Goal: Information Seeking & Learning: Learn about a topic

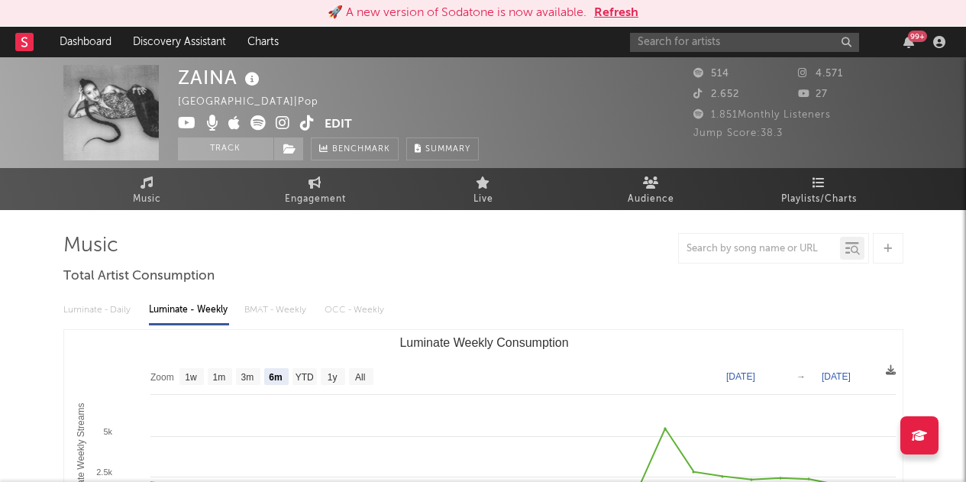
select select "6m"
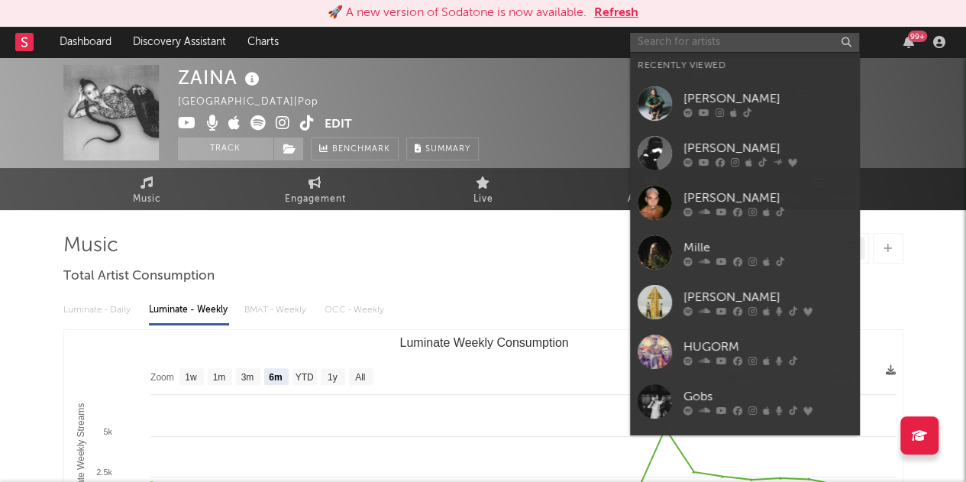
click at [684, 43] on input "text" at bounding box center [744, 42] width 229 height 19
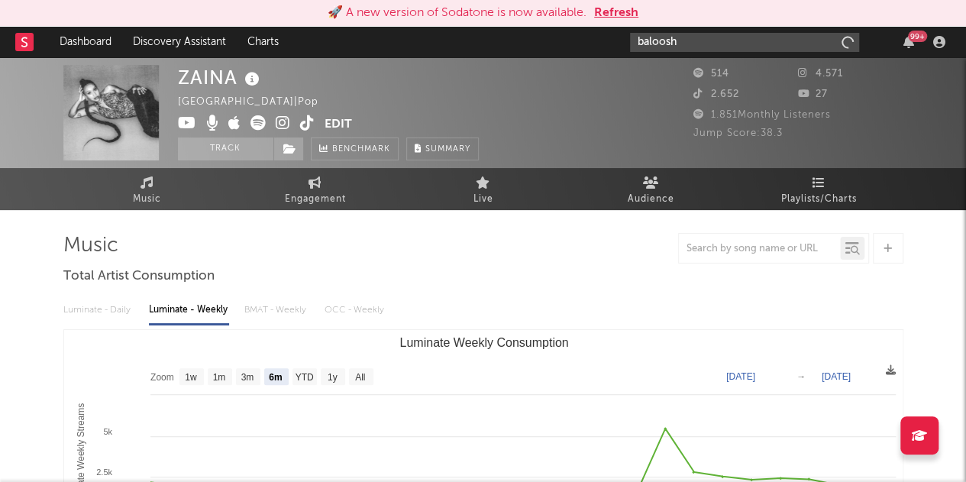
type input "baloosh"
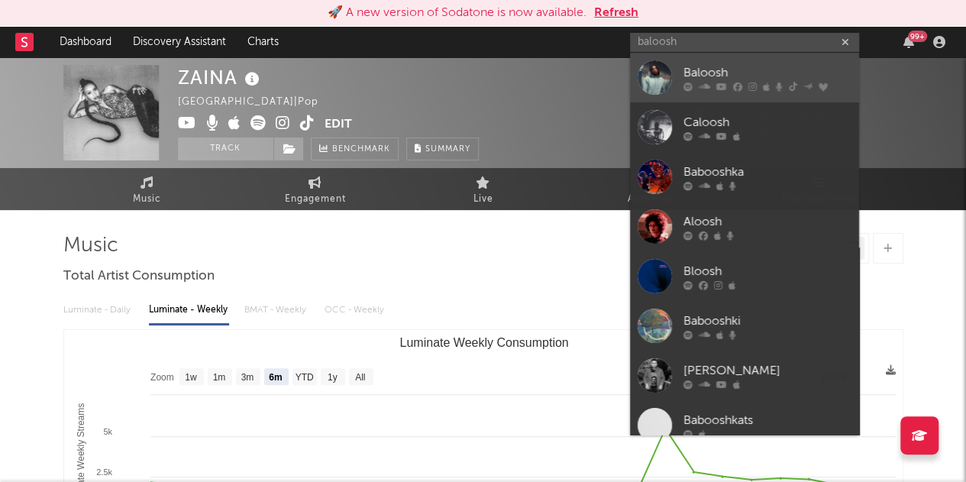
click at [723, 97] on link "Baloosh" at bounding box center [744, 78] width 229 height 50
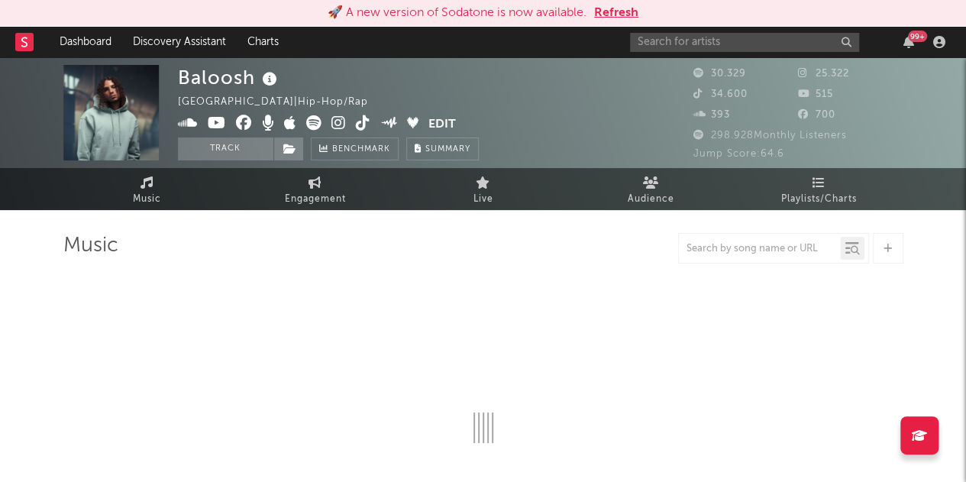
select select "6m"
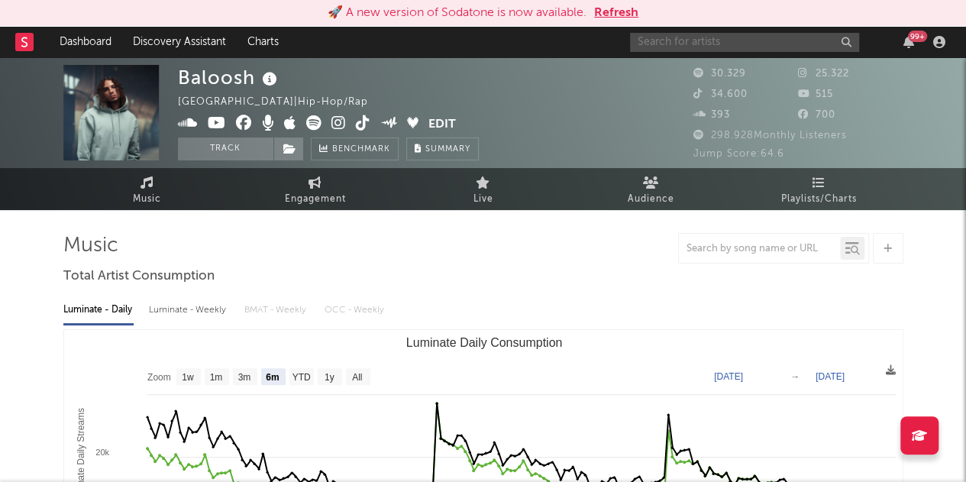
click at [711, 37] on input "text" at bounding box center [744, 42] width 229 height 19
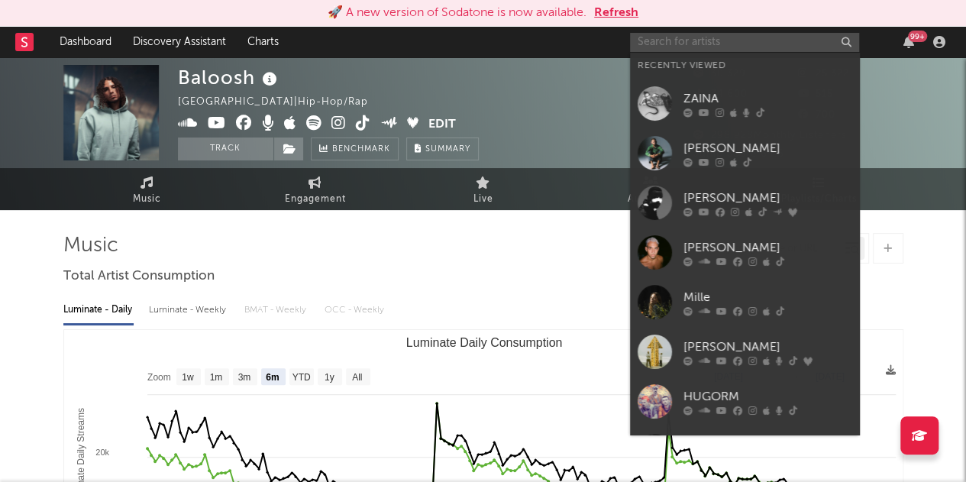
click at [711, 37] on input "text" at bounding box center [744, 42] width 229 height 19
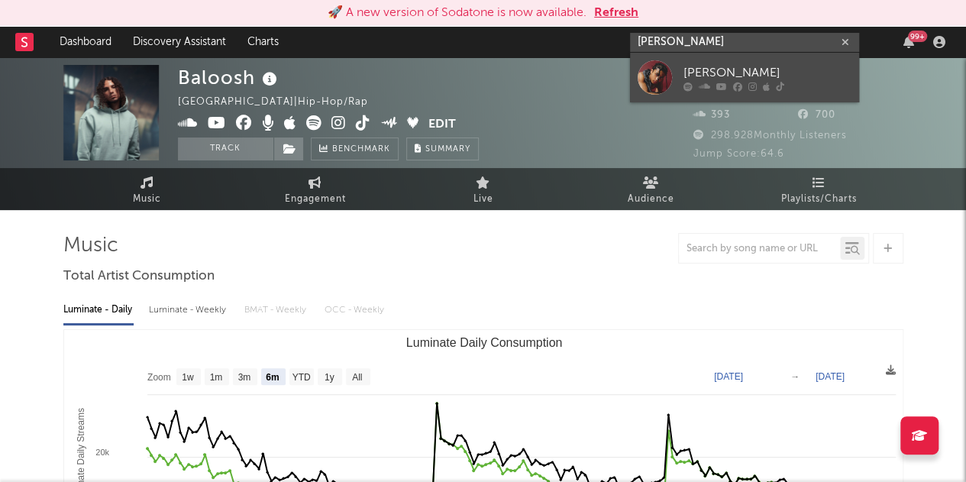
type input "[PERSON_NAME]"
click at [704, 73] on div "[PERSON_NAME]" at bounding box center [768, 72] width 168 height 18
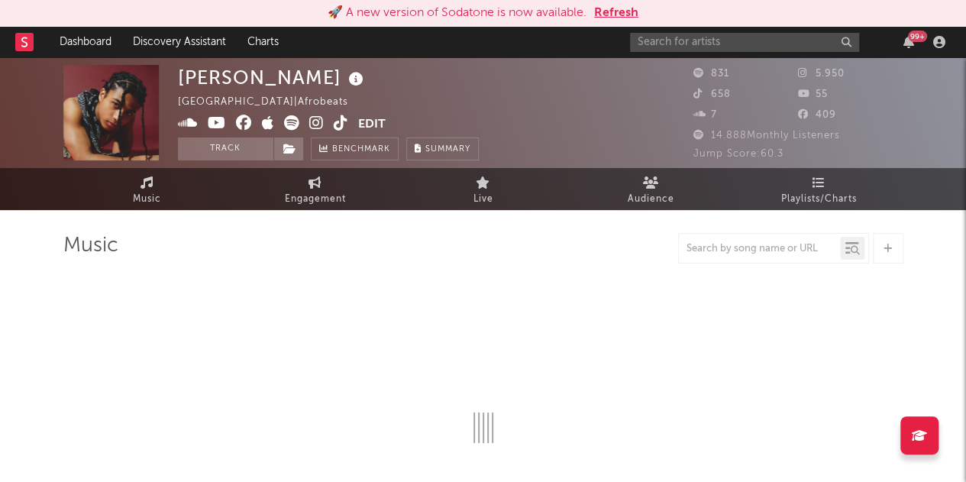
select select "1w"
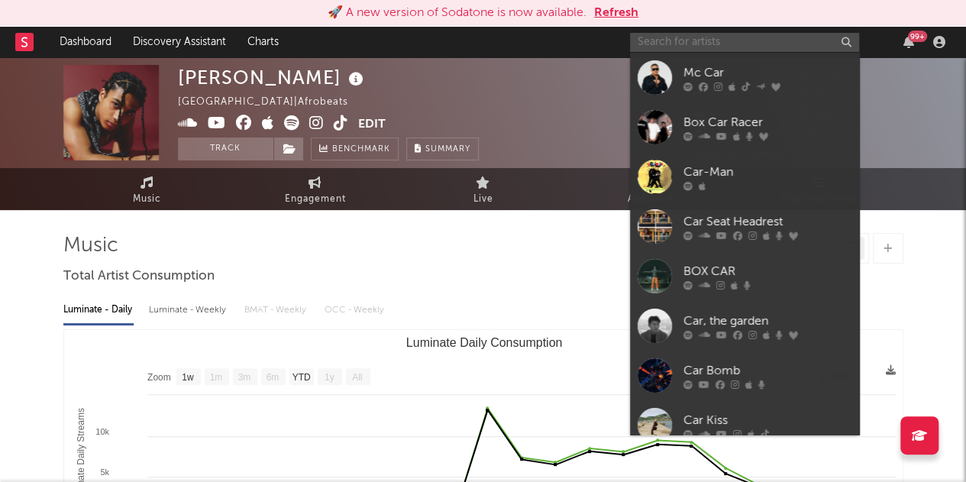
click at [741, 39] on input "text" at bounding box center [744, 42] width 229 height 19
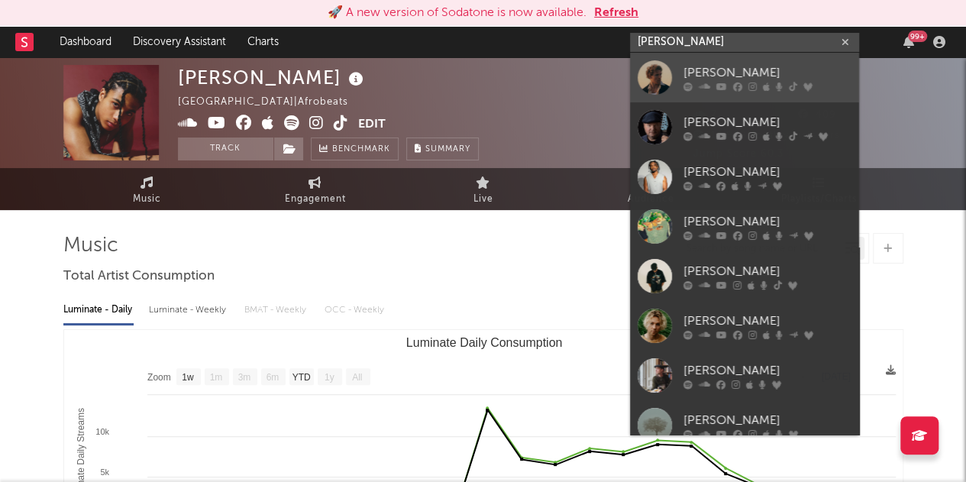
type input "[PERSON_NAME]"
click at [702, 92] on link "[PERSON_NAME]" at bounding box center [744, 78] width 229 height 50
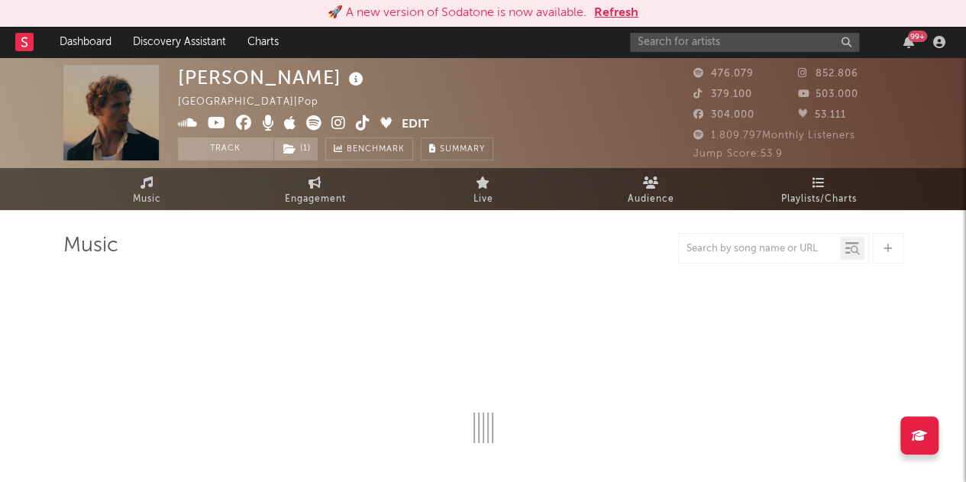
select select "6m"
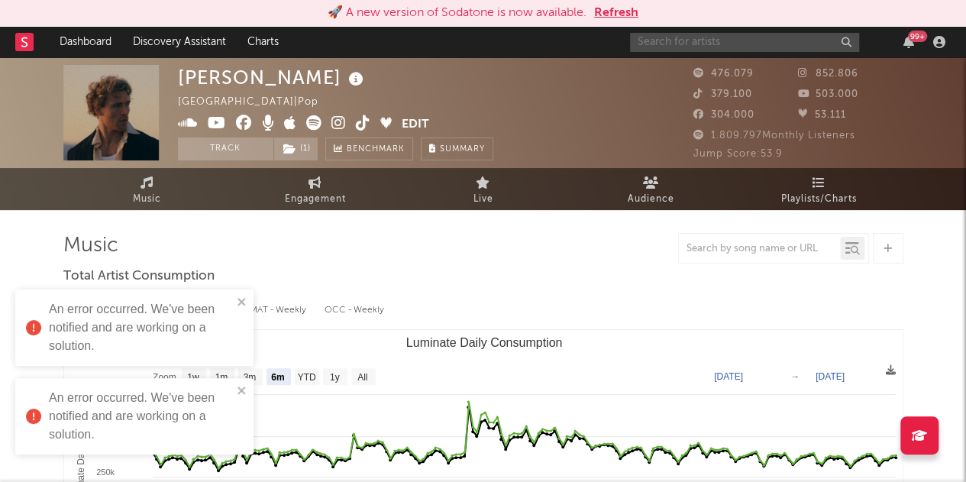
click at [693, 39] on input "text" at bounding box center [744, 42] width 229 height 19
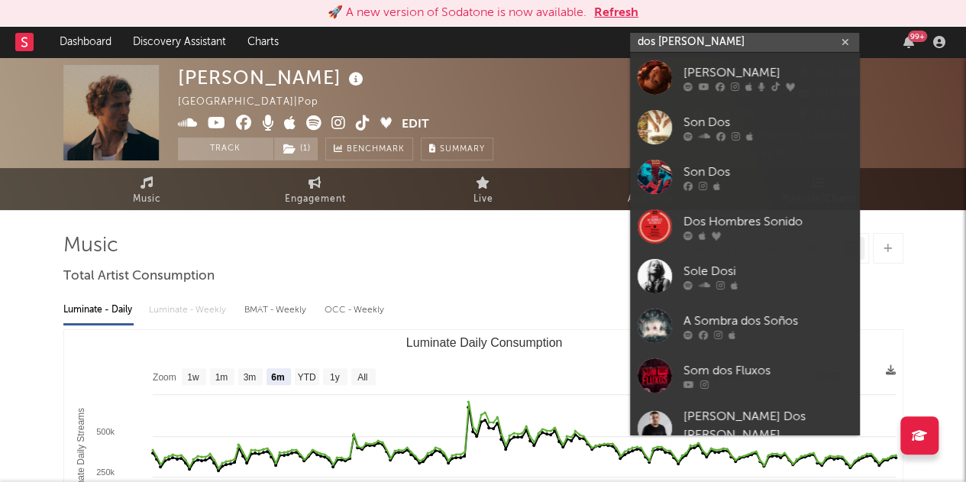
click at [720, 36] on input "dos [PERSON_NAME]" at bounding box center [744, 42] width 229 height 19
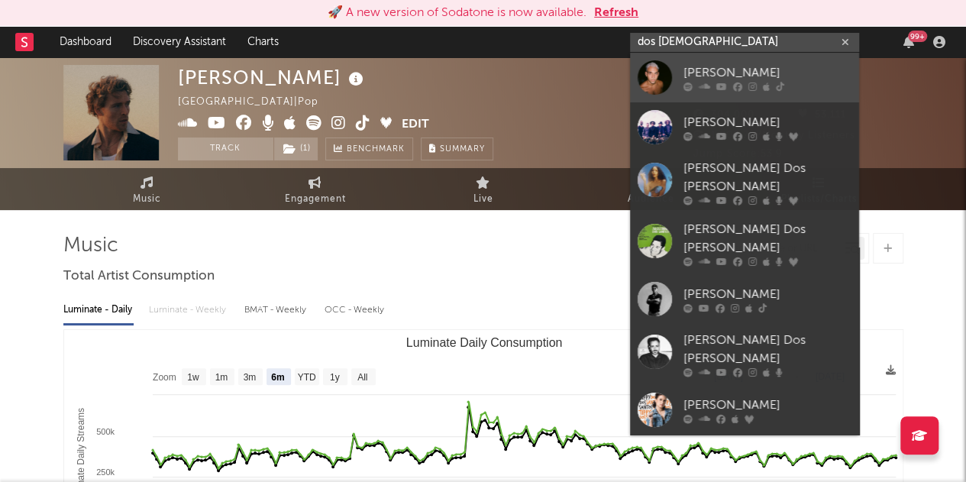
type input "dos [DEMOGRAPHIC_DATA]"
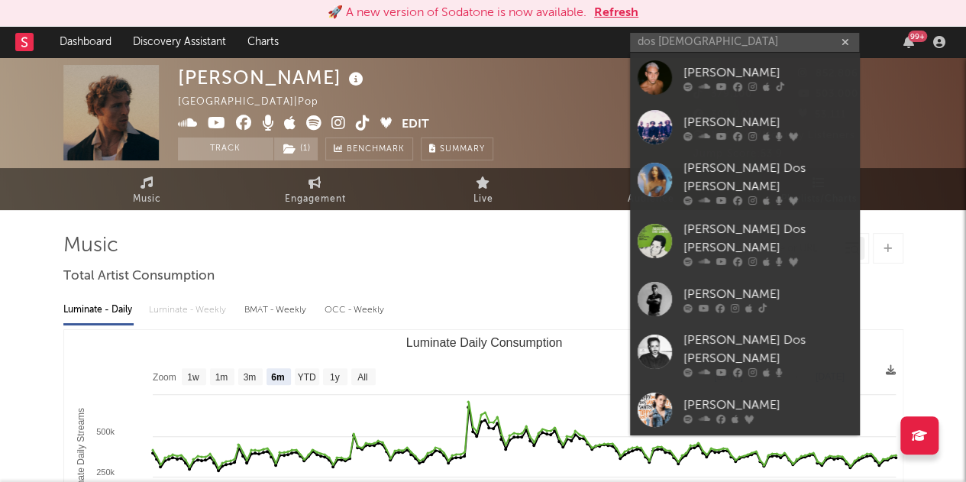
click at [694, 79] on div "[PERSON_NAME]" at bounding box center [768, 72] width 168 height 18
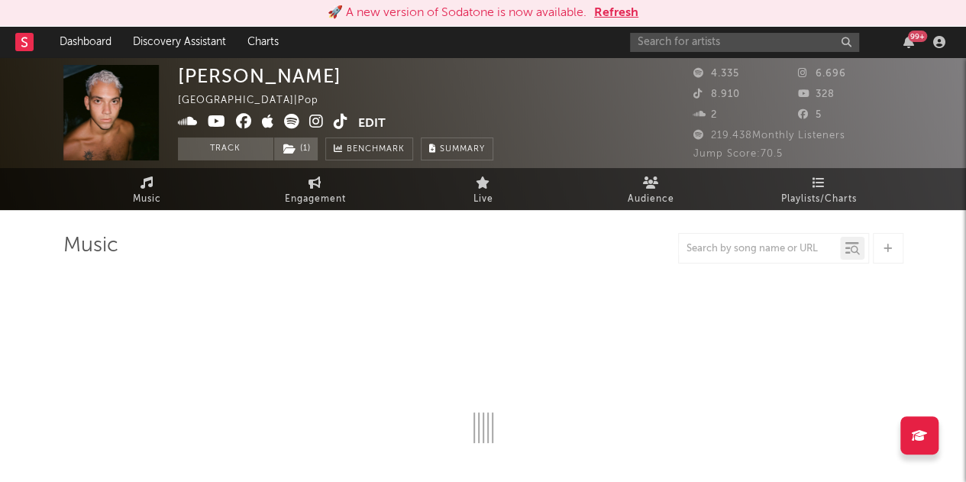
select select "6m"
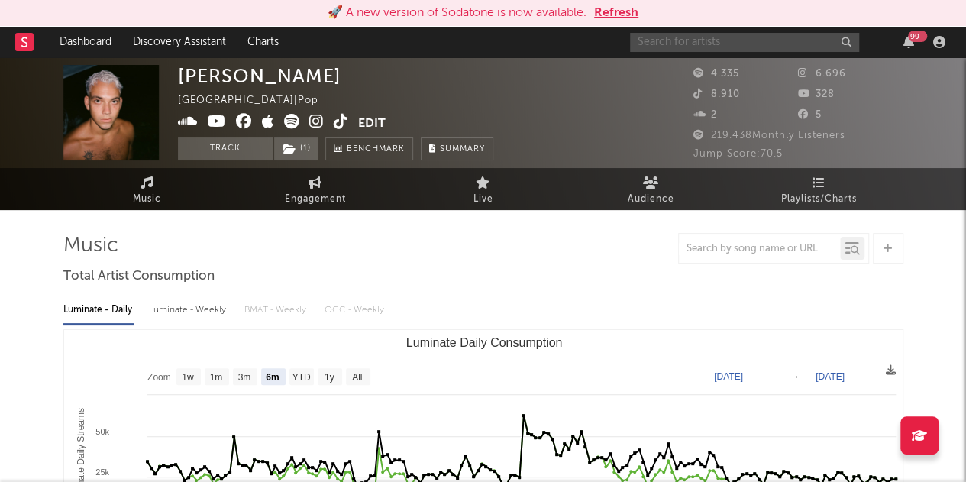
click at [694, 41] on input "text" at bounding box center [744, 42] width 229 height 19
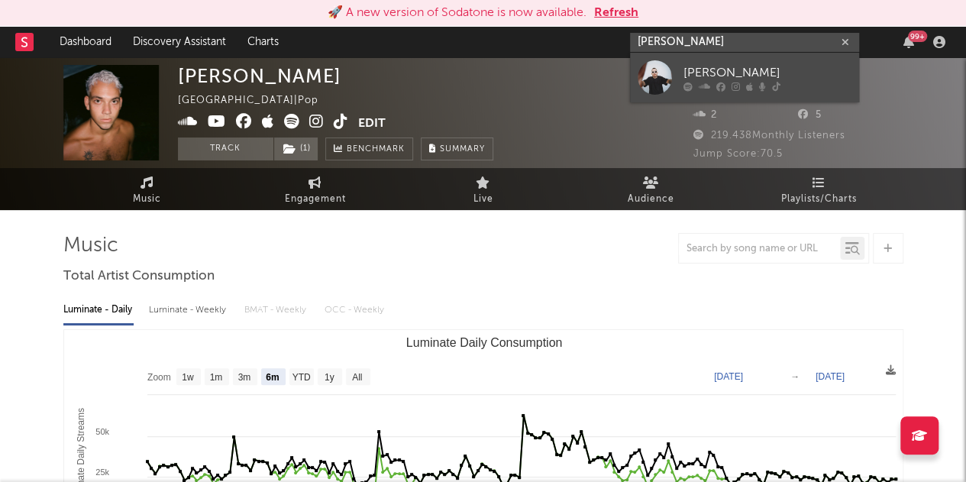
type input "[PERSON_NAME]"
click at [684, 77] on div "[PERSON_NAME]" at bounding box center [768, 72] width 168 height 18
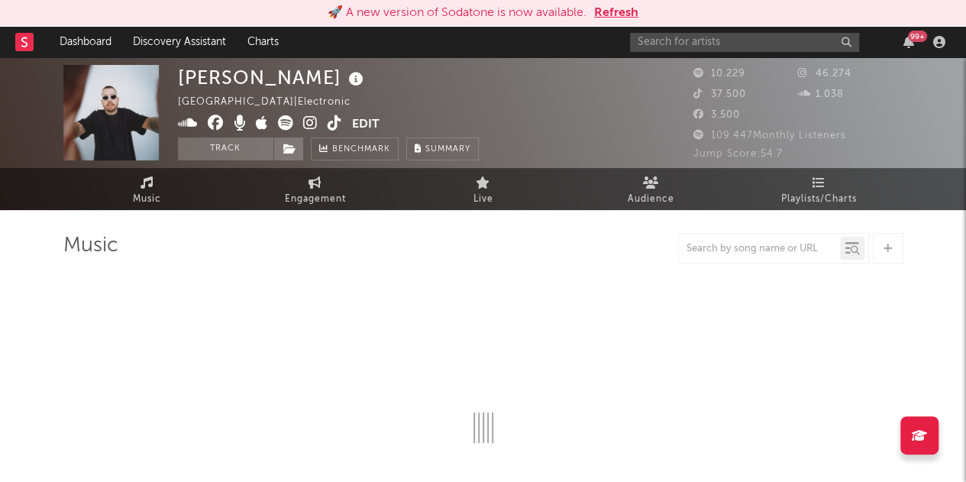
select select "6m"
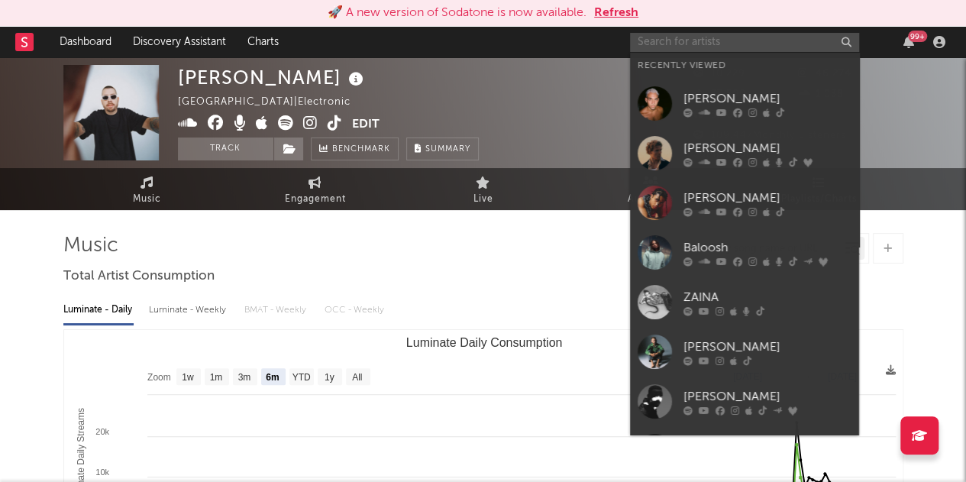
click at [727, 40] on input "text" at bounding box center [744, 42] width 229 height 19
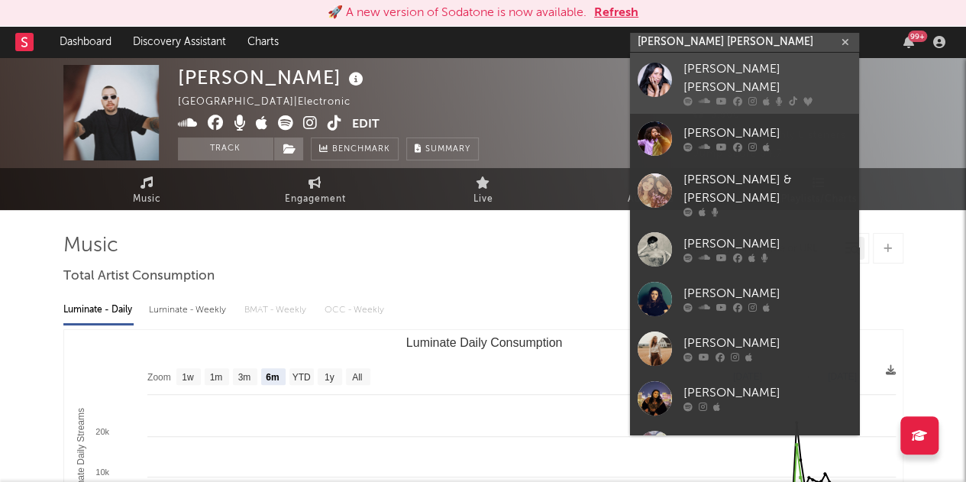
type input "[PERSON_NAME] [PERSON_NAME]"
click at [727, 97] on div at bounding box center [768, 101] width 168 height 9
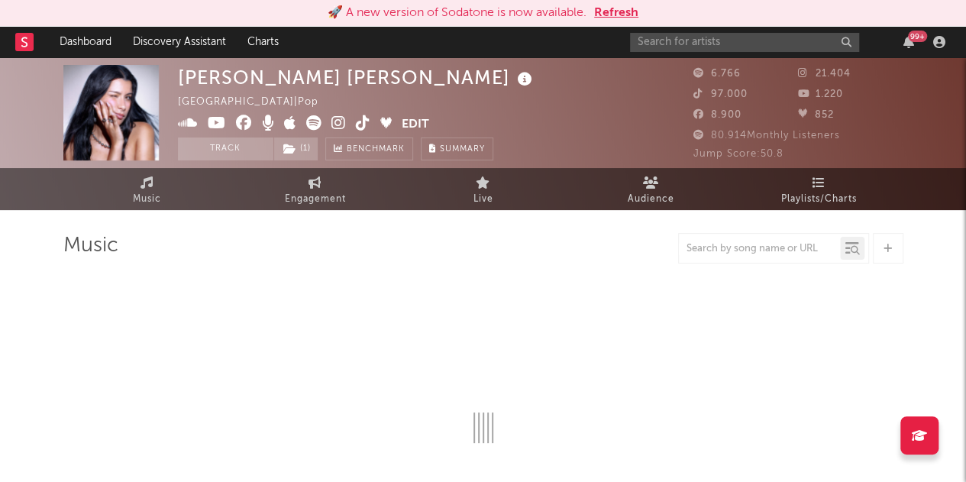
select select "6m"
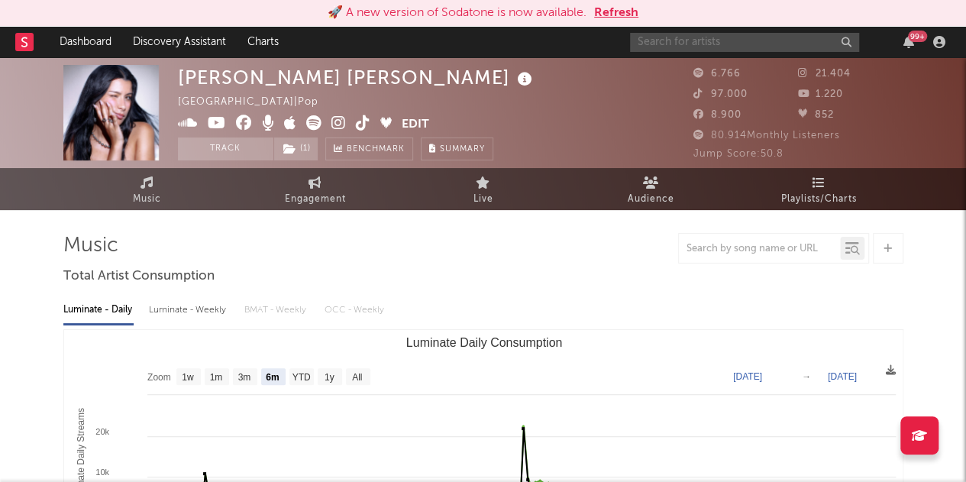
click at [666, 39] on input "text" at bounding box center [744, 42] width 229 height 19
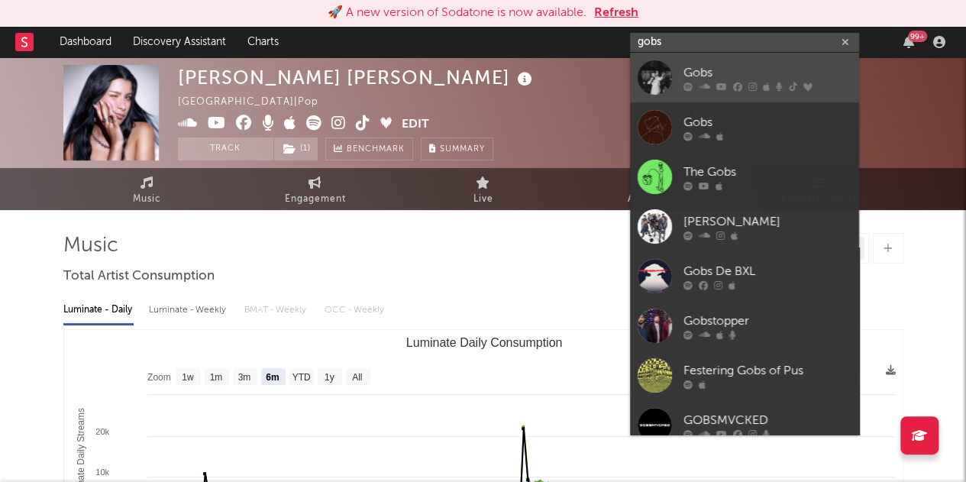
type input "gobs"
click at [686, 92] on link "Gobs" at bounding box center [744, 78] width 229 height 50
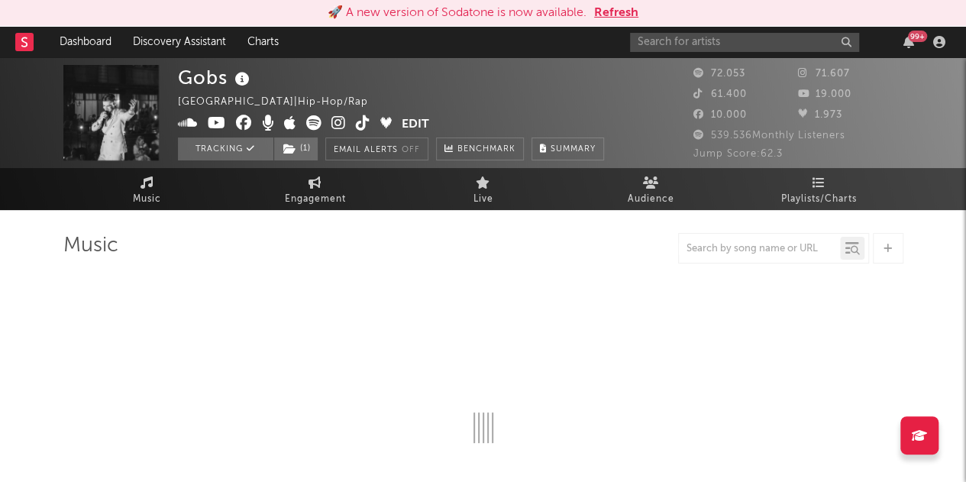
select select "6m"
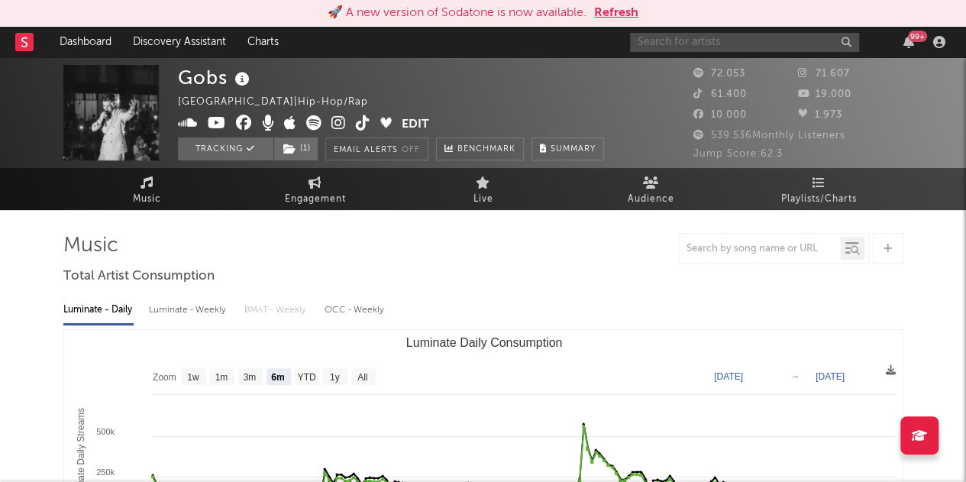
click at [681, 37] on input "text" at bounding box center [744, 42] width 229 height 19
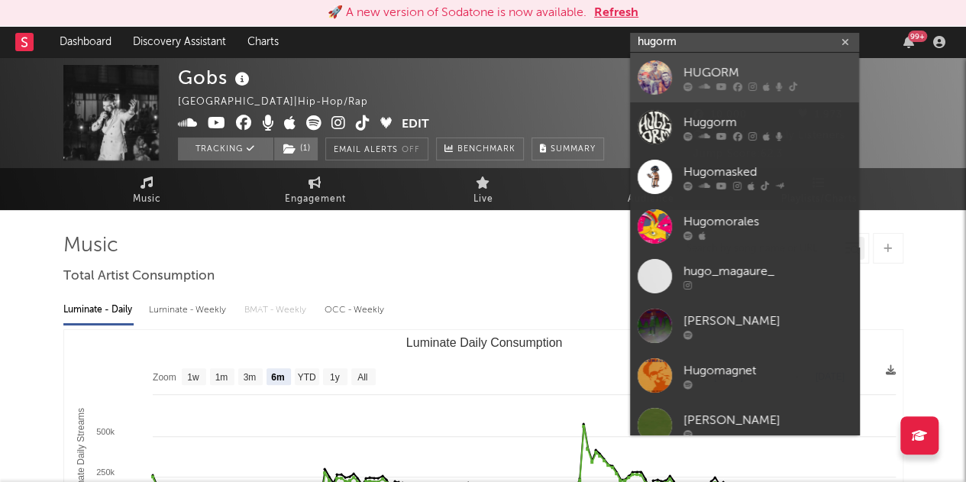
type input "hugorm"
click at [689, 73] on div "HUGORM" at bounding box center [768, 72] width 168 height 18
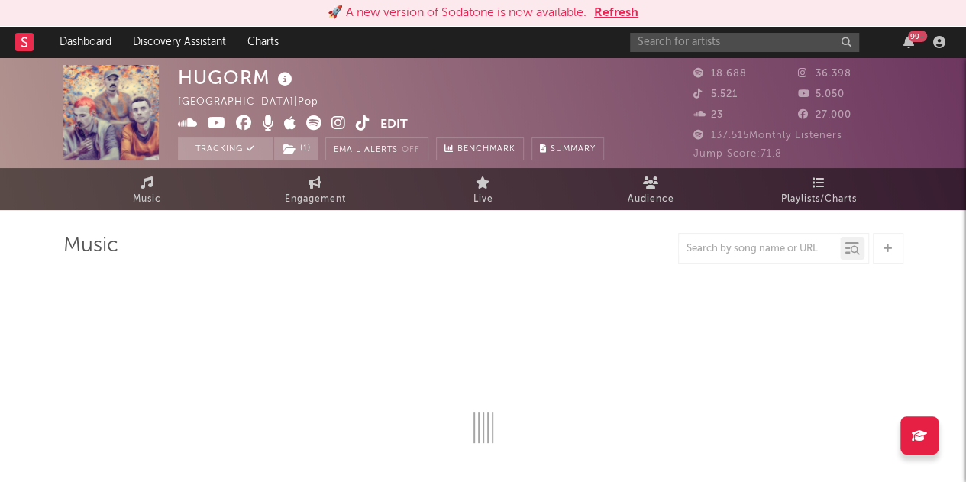
select select "6m"
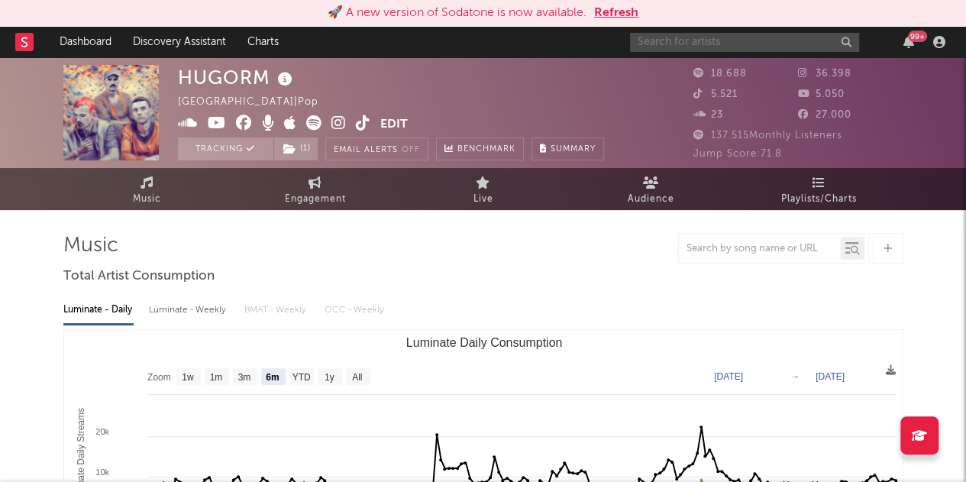
click at [665, 40] on input "text" at bounding box center [744, 42] width 229 height 19
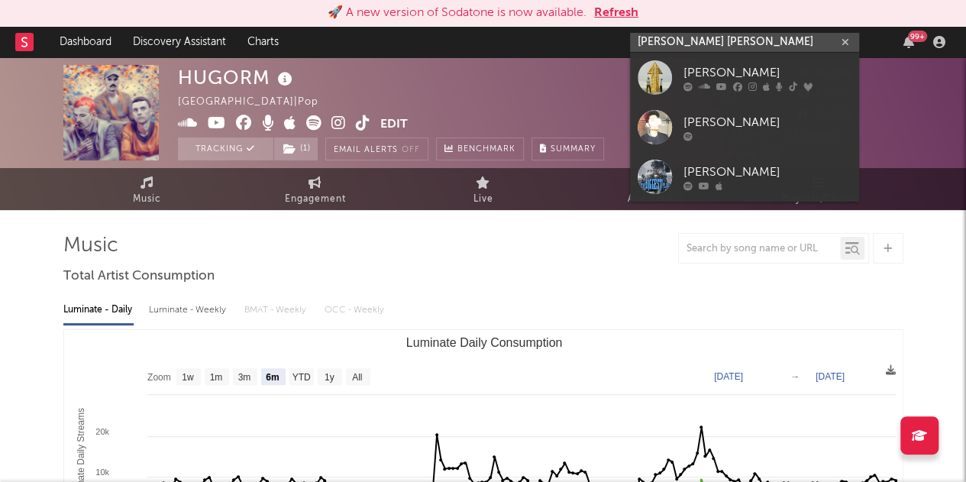
type input "[PERSON_NAME] [PERSON_NAME]"
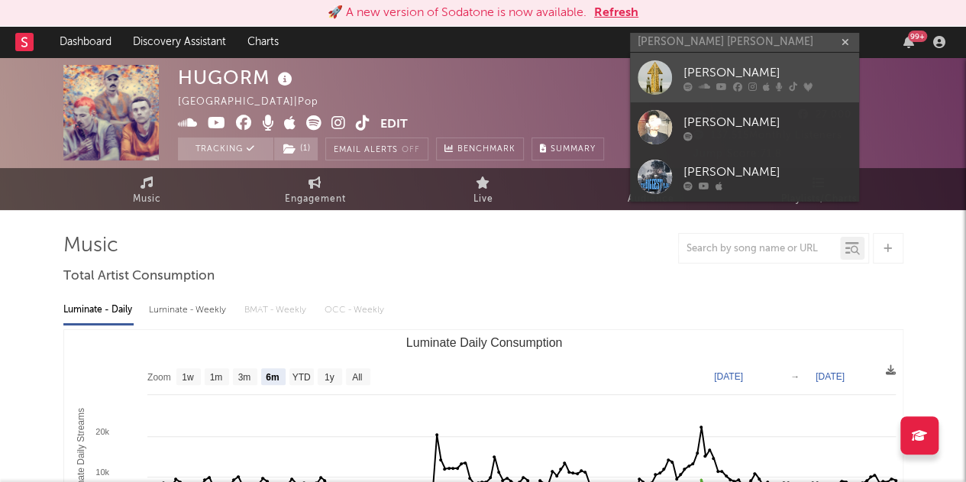
click at [778, 83] on icon at bounding box center [779, 86] width 7 height 9
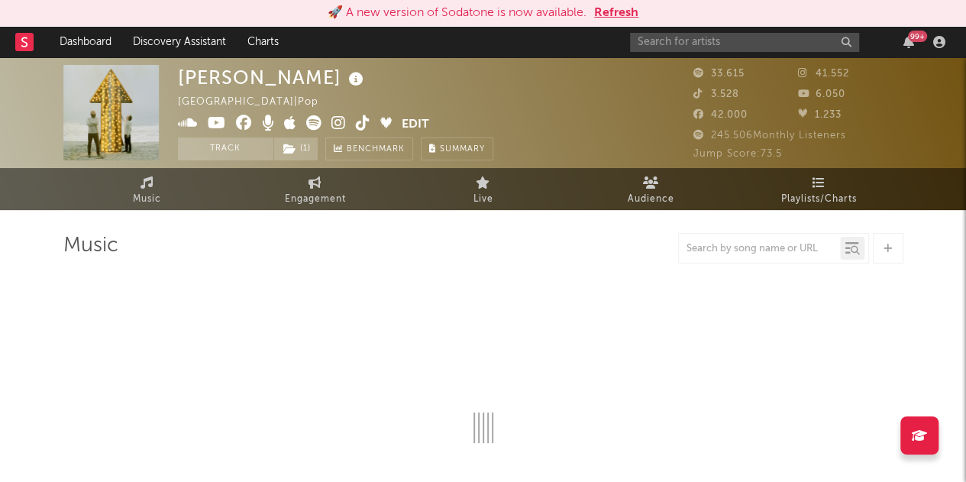
select select "6m"
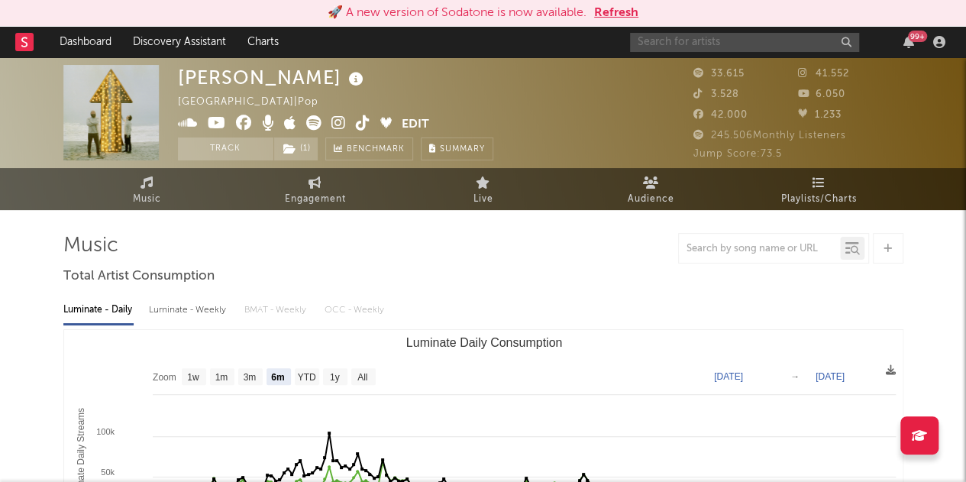
click at [758, 48] on input "text" at bounding box center [744, 42] width 229 height 19
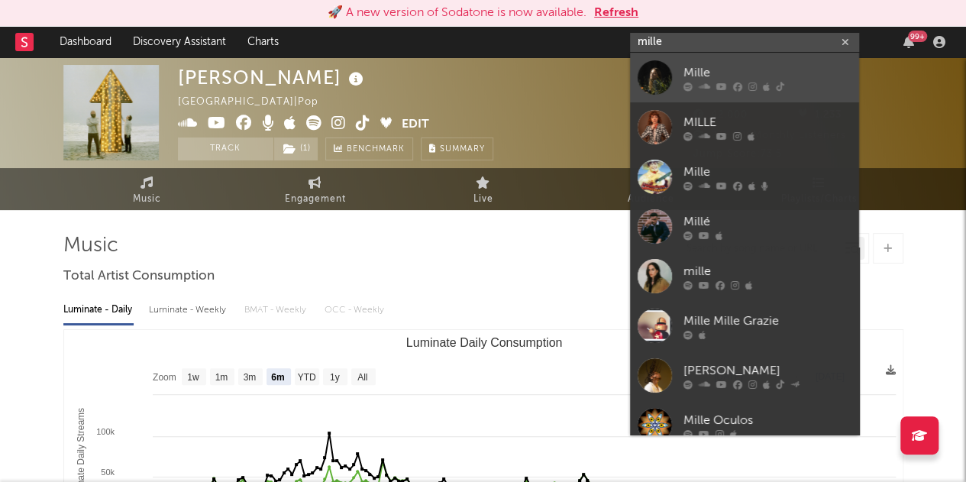
type input "mille"
click at [691, 73] on div "Mille" at bounding box center [768, 72] width 168 height 18
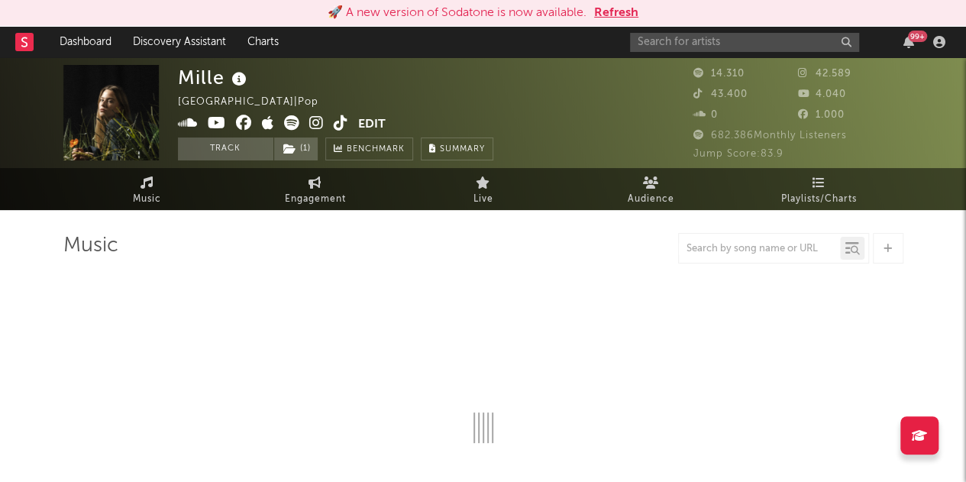
select select "6m"
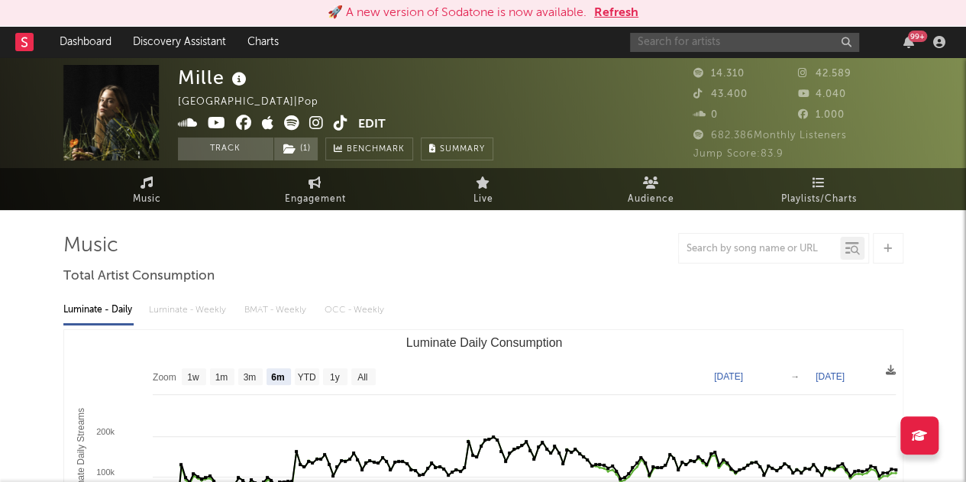
click at [704, 40] on input "text" at bounding box center [744, 42] width 229 height 19
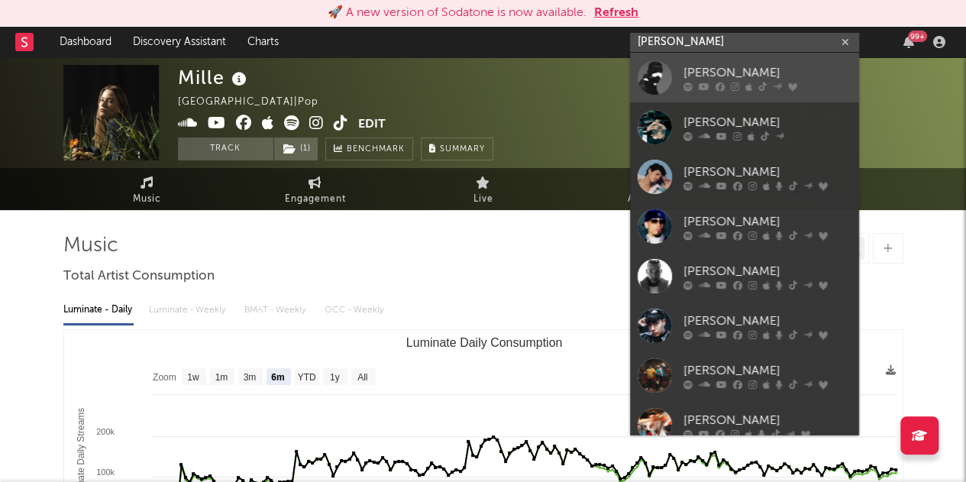
type input "[PERSON_NAME]"
click at [694, 70] on div "[PERSON_NAME]" at bounding box center [768, 72] width 168 height 18
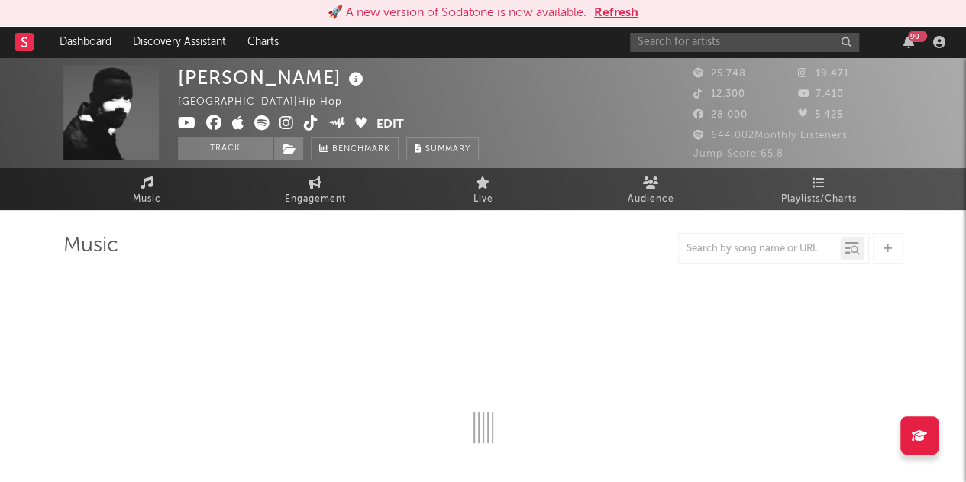
select select "6m"
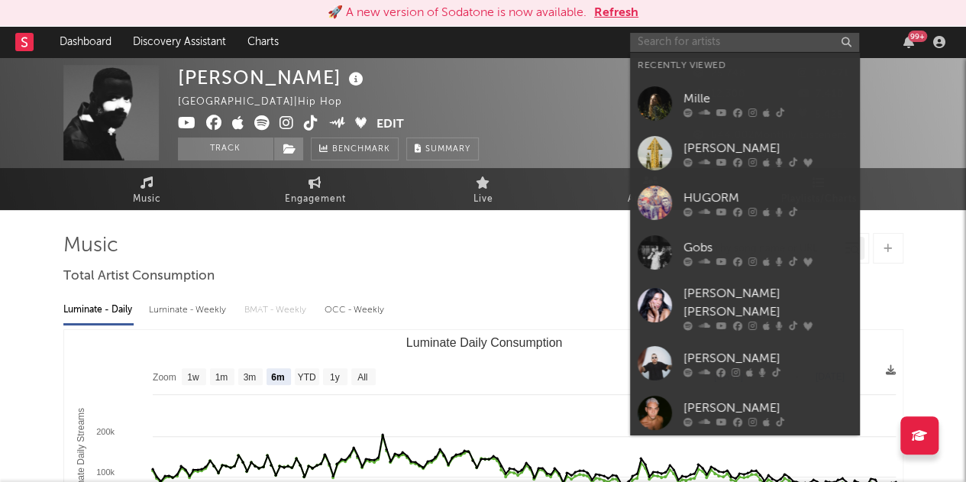
click at [688, 41] on input "text" at bounding box center [744, 42] width 229 height 19
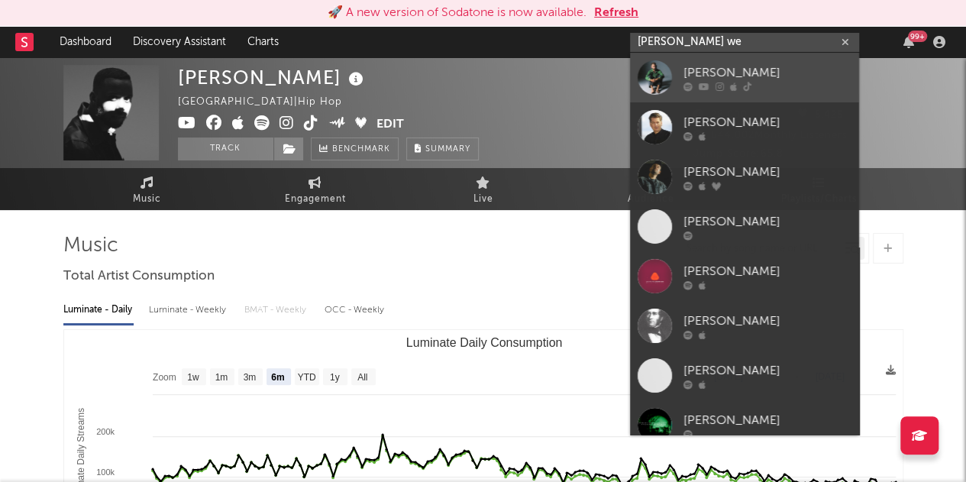
type input "[PERSON_NAME] we"
click at [695, 63] on div "[PERSON_NAME]" at bounding box center [768, 72] width 168 height 18
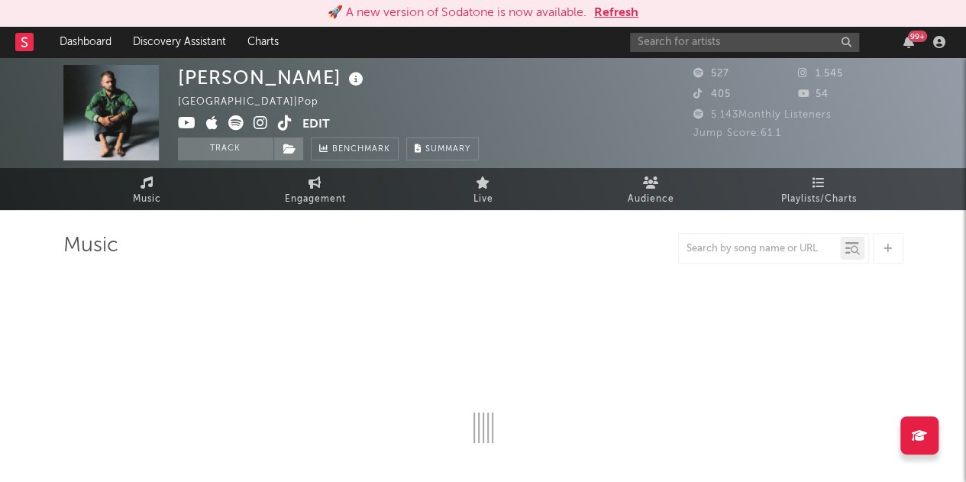
select select "6m"
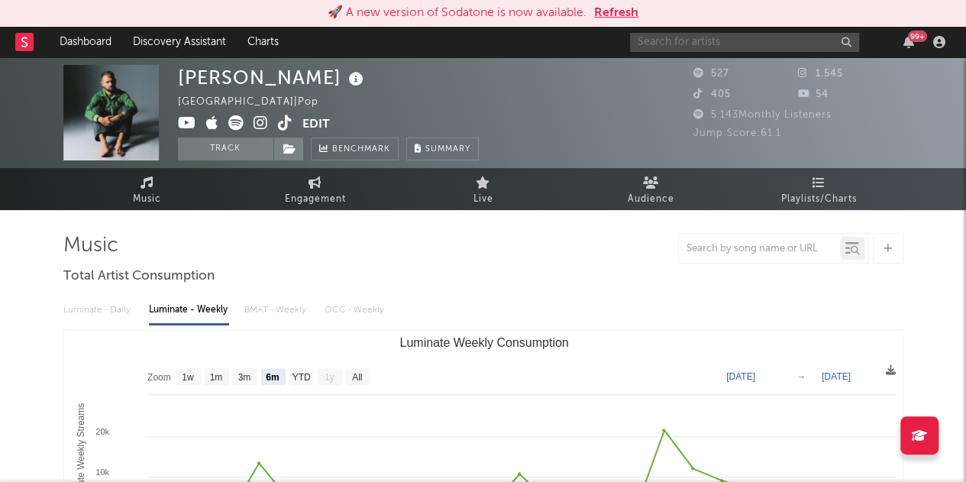
click at [697, 44] on input "text" at bounding box center [744, 42] width 229 height 19
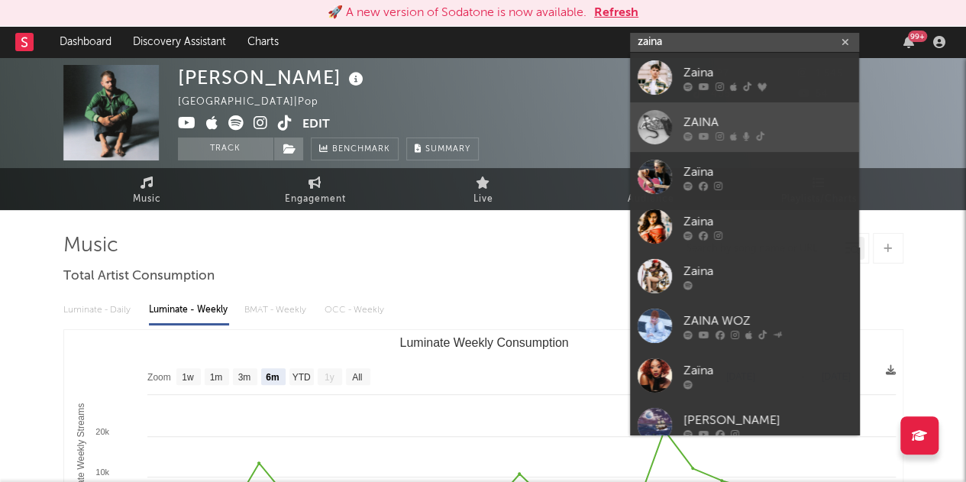
type input "zaina"
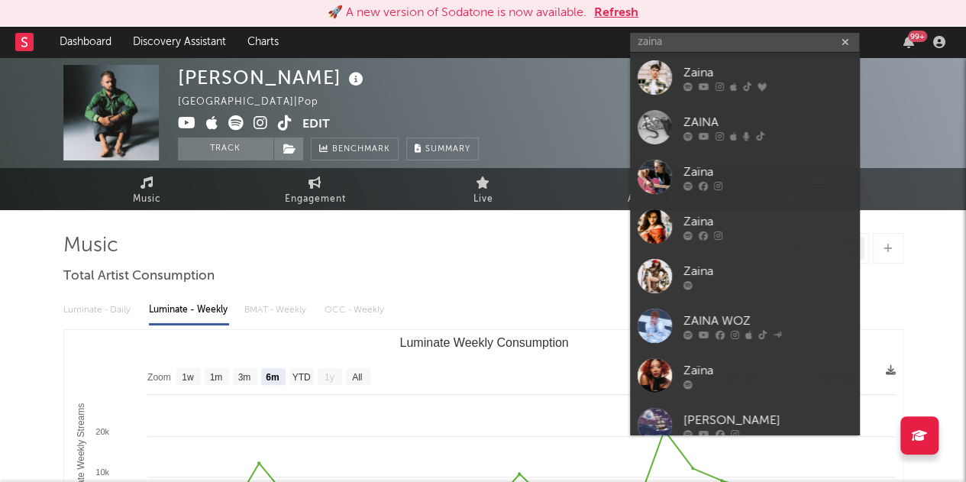
click at [701, 139] on icon at bounding box center [704, 135] width 11 height 9
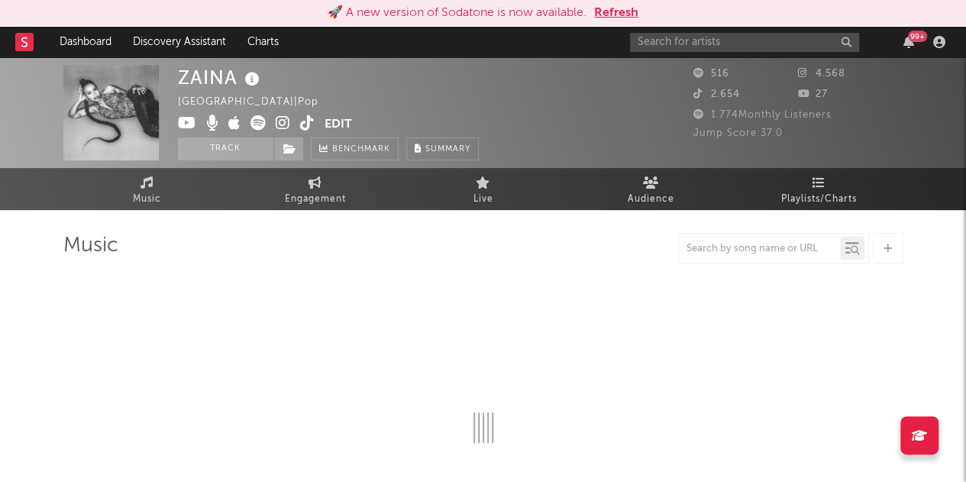
select select "6m"
